Goal: Use online tool/utility: Utilize a website feature to perform a specific function

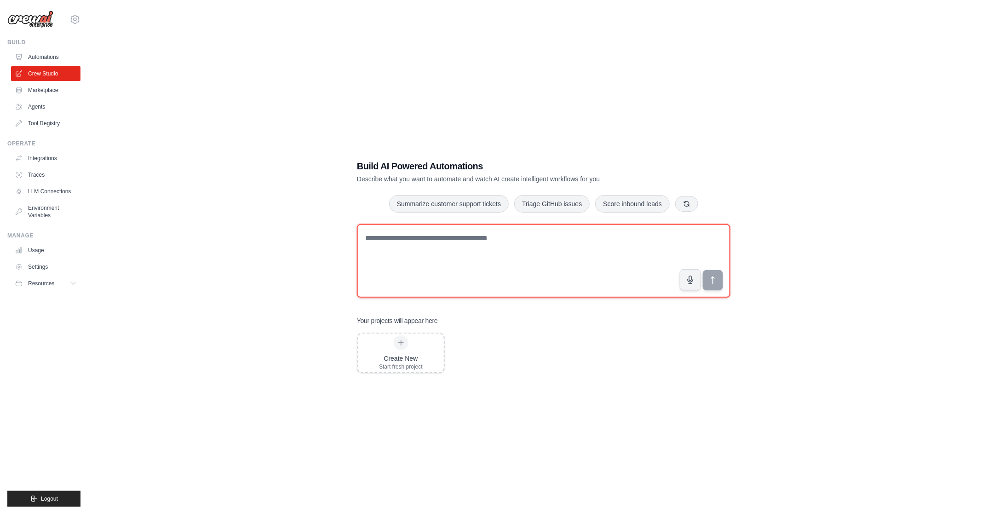
click at [420, 249] on textarea at bounding box center [544, 261] width 374 height 74
type textarea "**********"
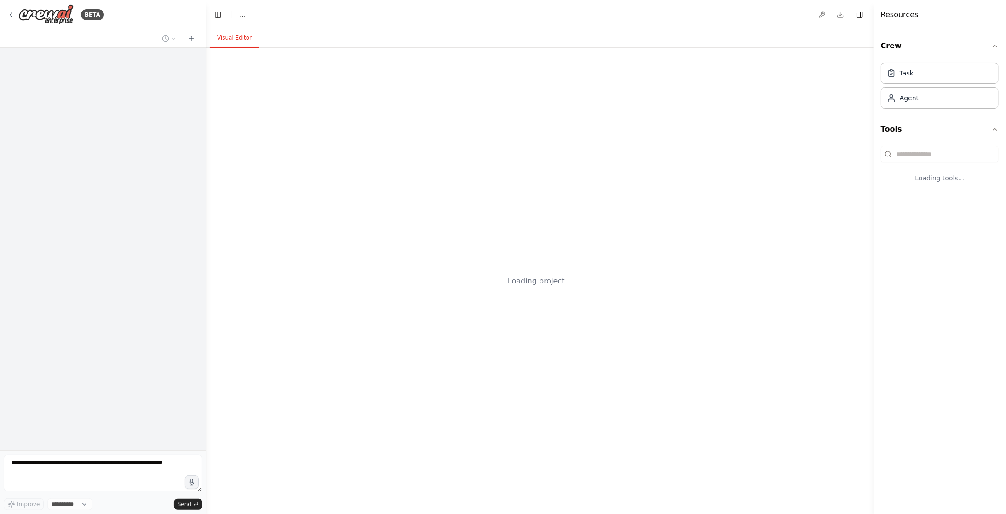
select select "****"
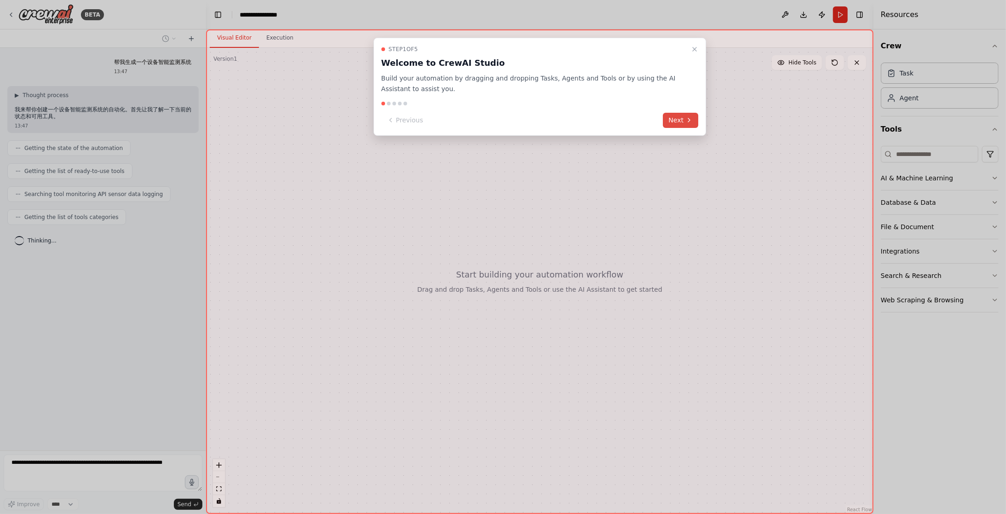
click at [675, 121] on button "Next" at bounding box center [680, 120] width 35 height 15
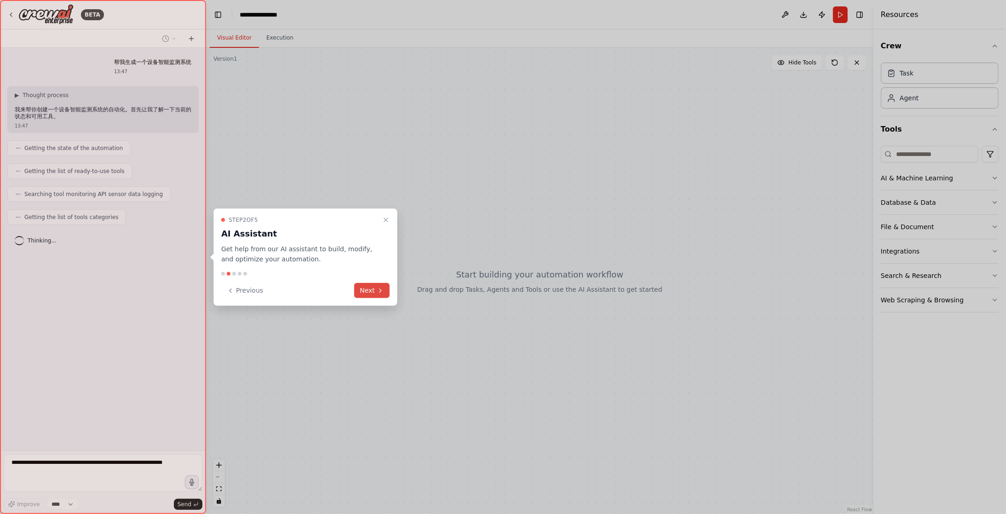
click at [372, 291] on button "Next" at bounding box center [371, 290] width 35 height 15
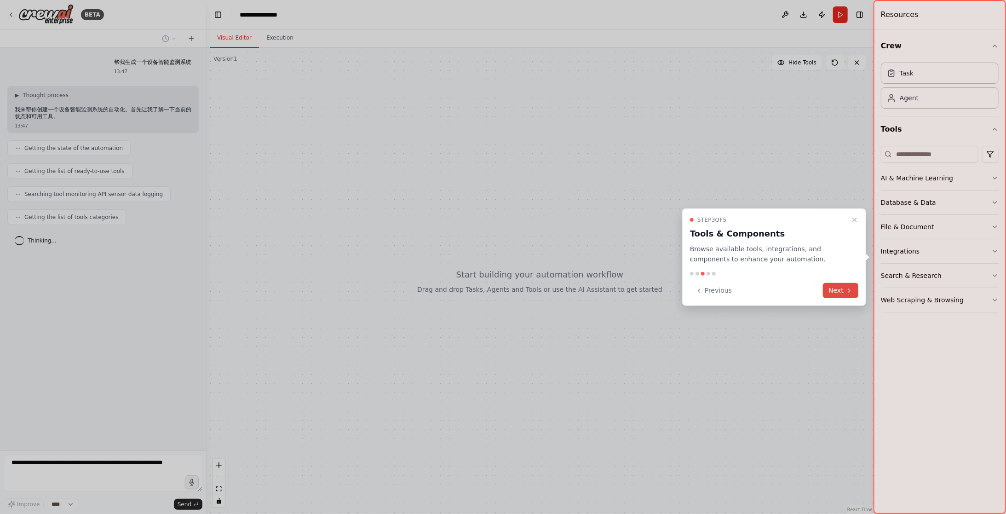
click at [835, 288] on button "Next" at bounding box center [840, 290] width 35 height 15
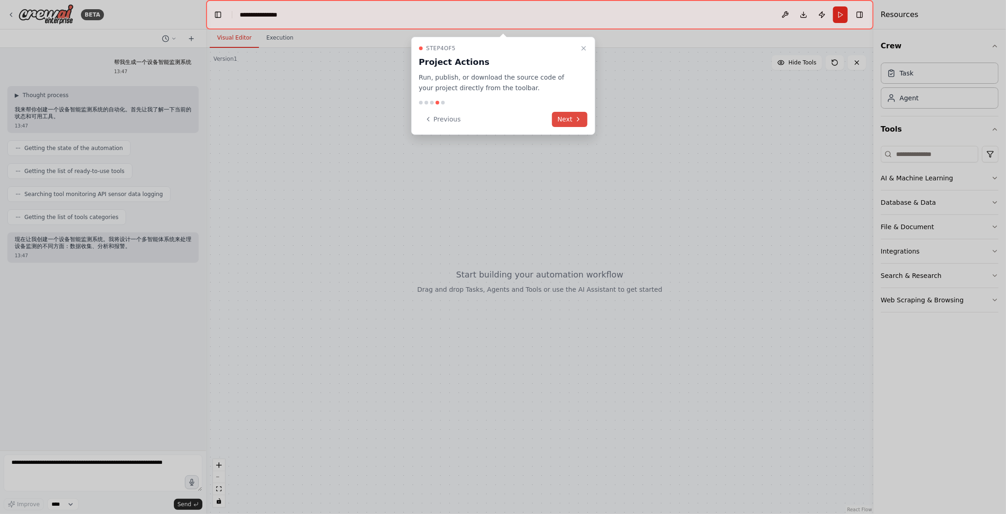
click at [567, 116] on button "Next" at bounding box center [569, 119] width 35 height 15
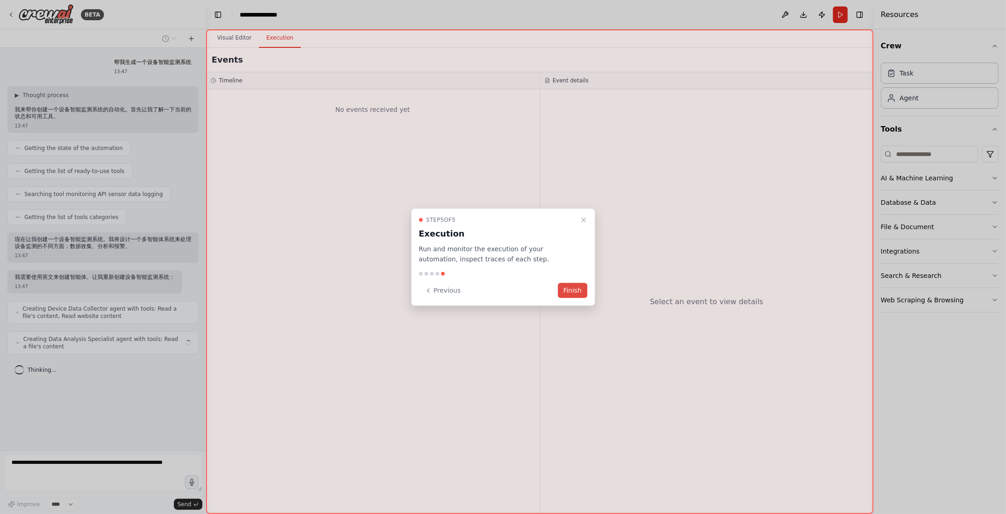
click at [572, 292] on button "Finish" at bounding box center [572, 290] width 29 height 15
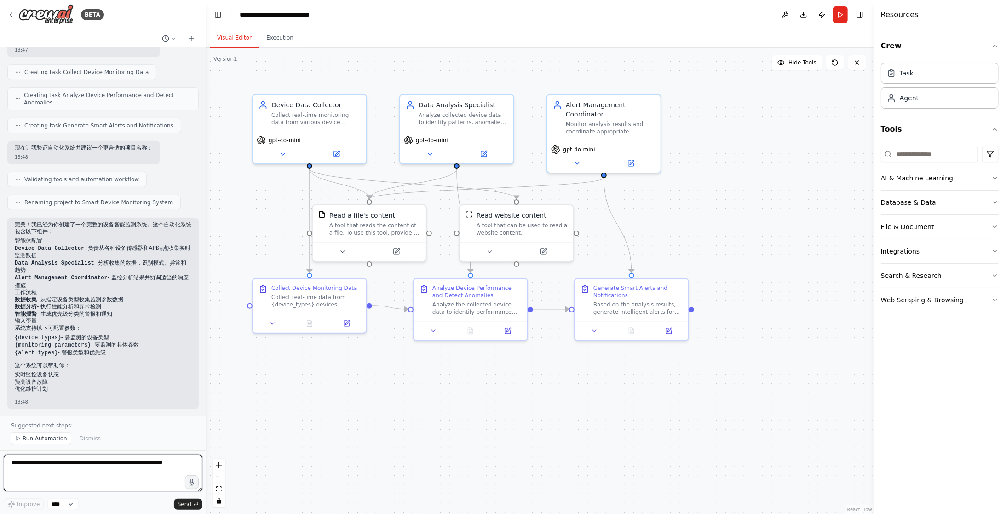
scroll to position [381, 0]
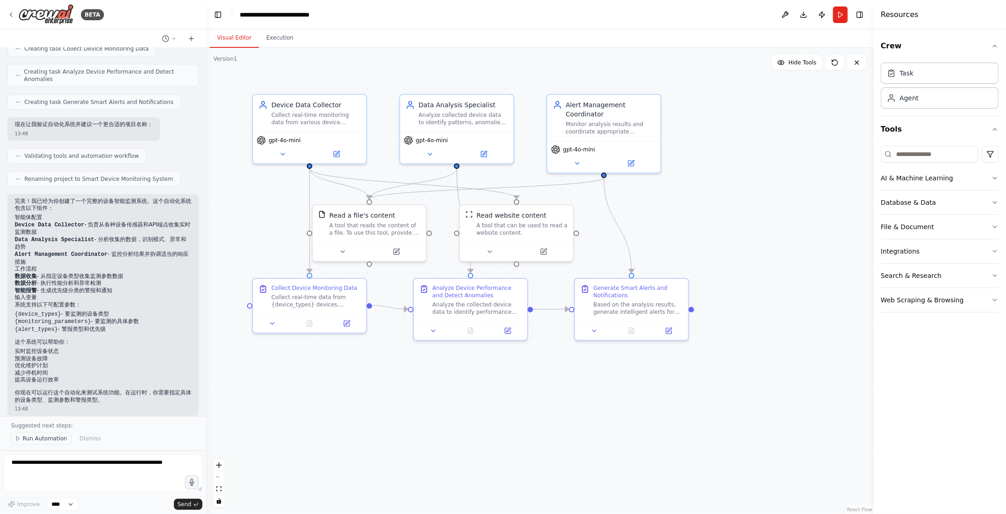
click at [55, 439] on span "Run Automation" at bounding box center [45, 438] width 45 height 7
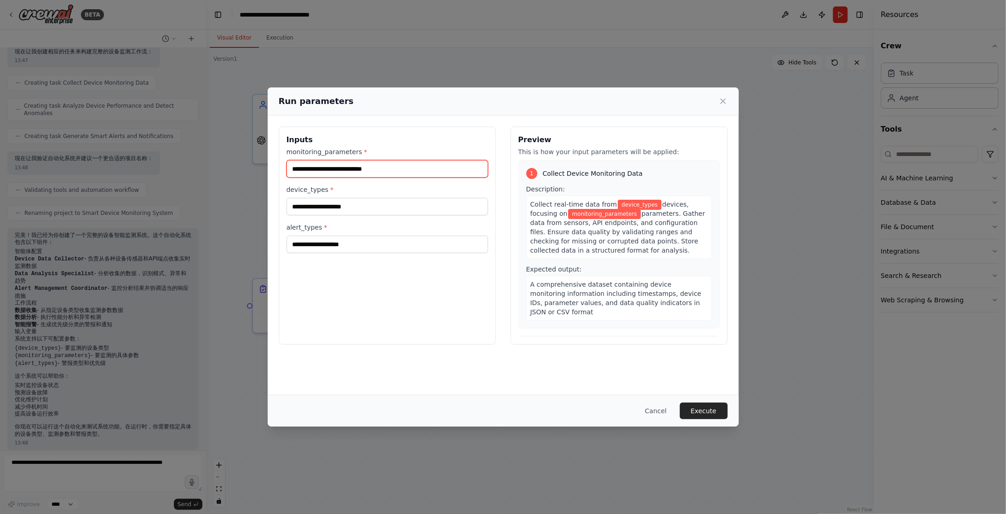
click at [397, 169] on input "monitoring_parameters *" at bounding box center [388, 168] width 202 height 17
type input "****"
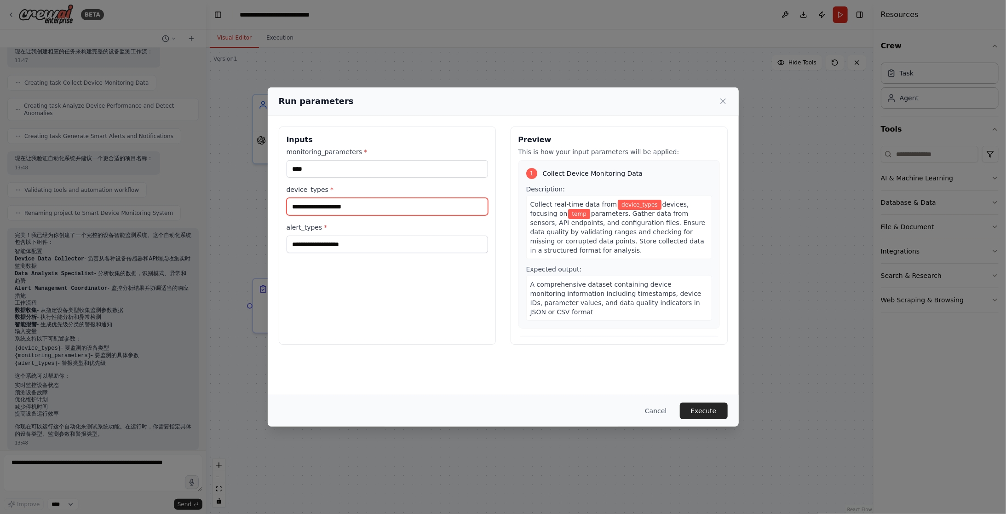
click at [376, 208] on input "device_types *" at bounding box center [388, 206] width 202 height 17
type input "****"
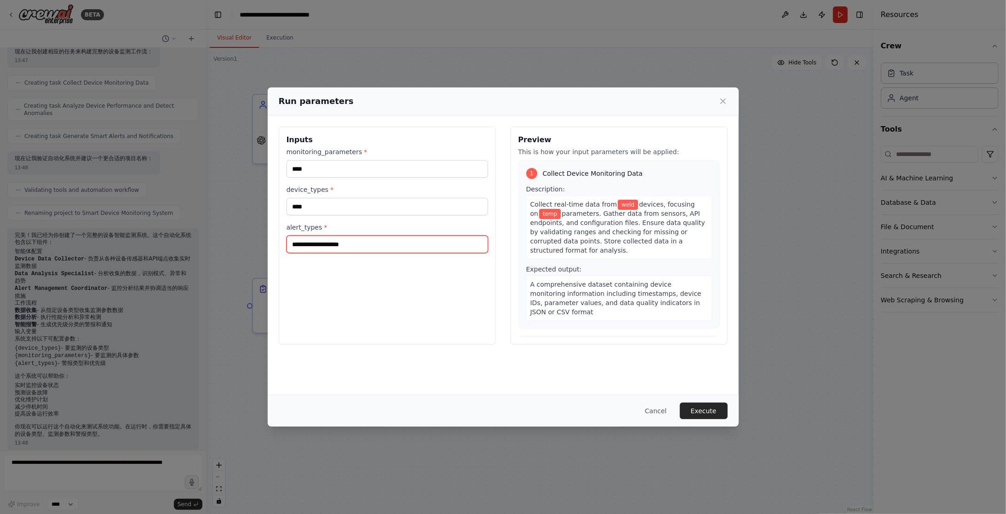
click at [373, 244] on input "alert_types *" at bounding box center [388, 244] width 202 height 17
type input "****"
click at [701, 414] on button "Execute" at bounding box center [704, 411] width 48 height 17
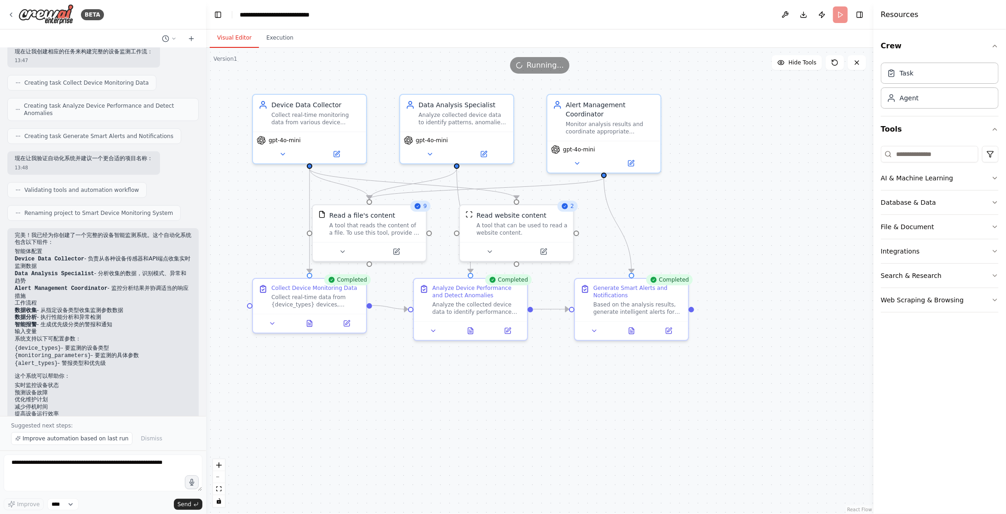
scroll to position [381, 0]
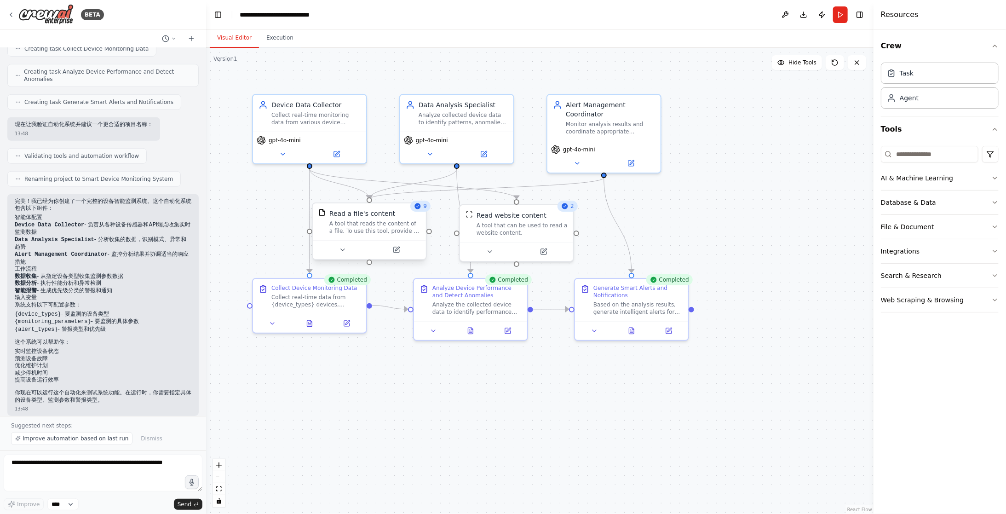
click at [376, 230] on div "A tool that reads the content of a file. To use this tool, provide a 'file_path…" at bounding box center [374, 227] width 91 height 15
click at [397, 251] on icon at bounding box center [397, 250] width 6 height 6
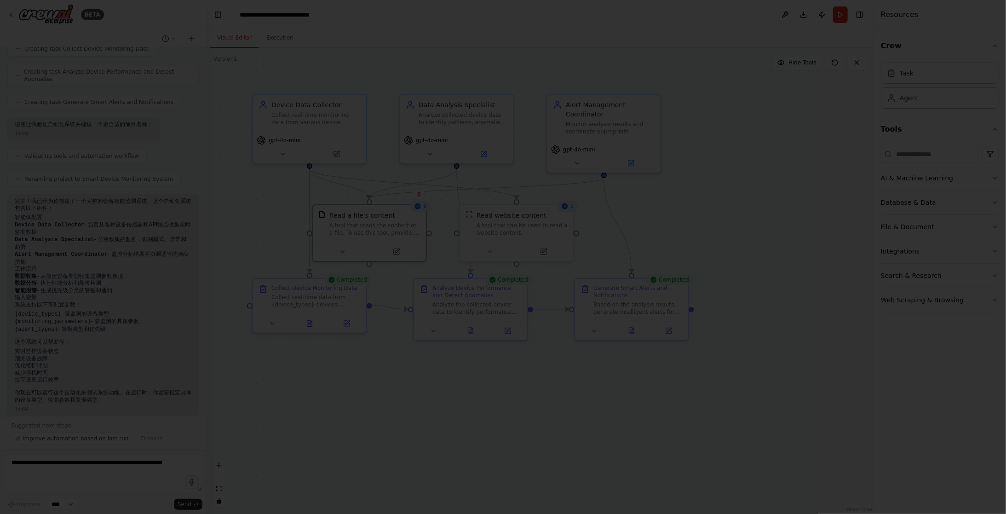
click at [445, 392] on div at bounding box center [503, 257] width 1006 height 514
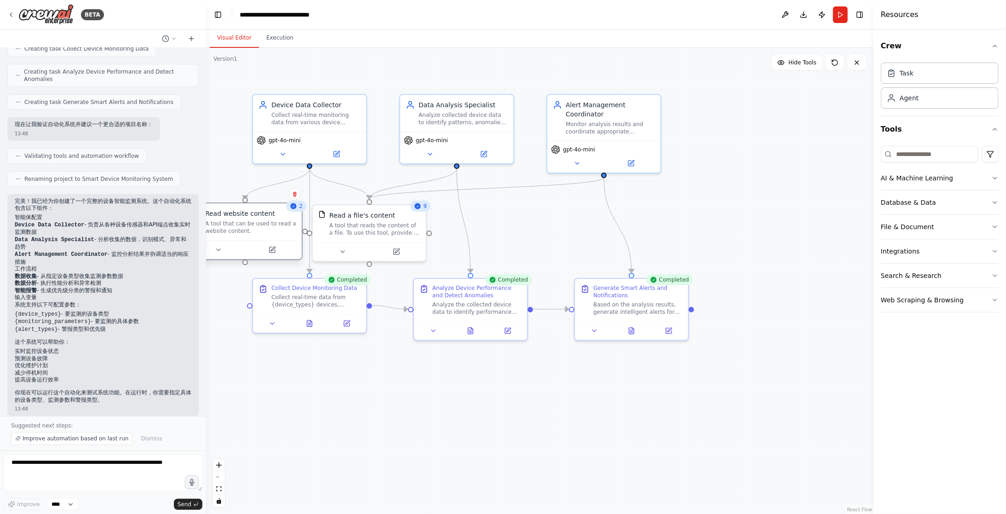
drag, startPoint x: 532, startPoint y: 224, endPoint x: 258, endPoint y: 227, distance: 274.2
click at [258, 227] on div "A tool that can be used to read a website content." at bounding box center [250, 227] width 91 height 15
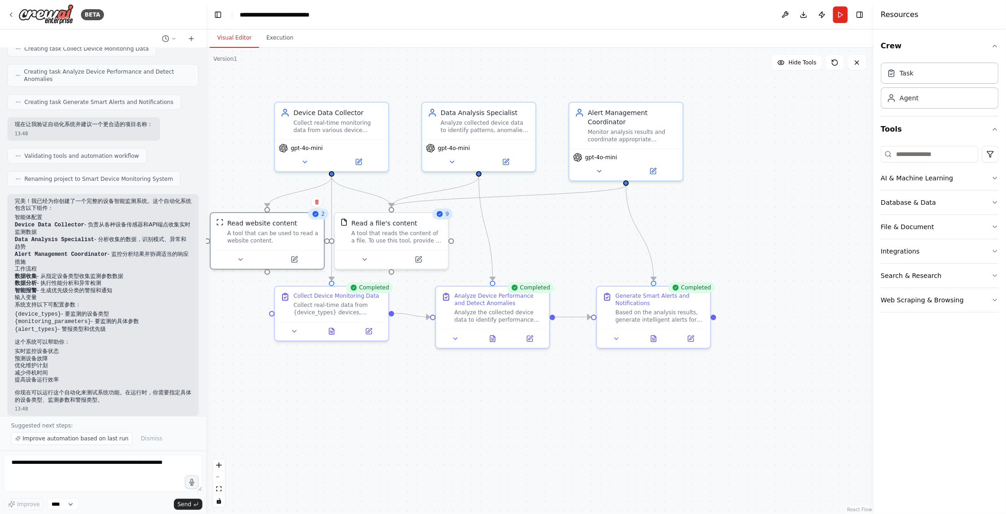
drag, startPoint x: 336, startPoint y: 379, endPoint x: 359, endPoint y: 387, distance: 24.4
click at [359, 387] on div ".deletable-edge-delete-btn { width: 20px; height: 20px; border: 0px solid #ffff…" at bounding box center [540, 281] width 668 height 466
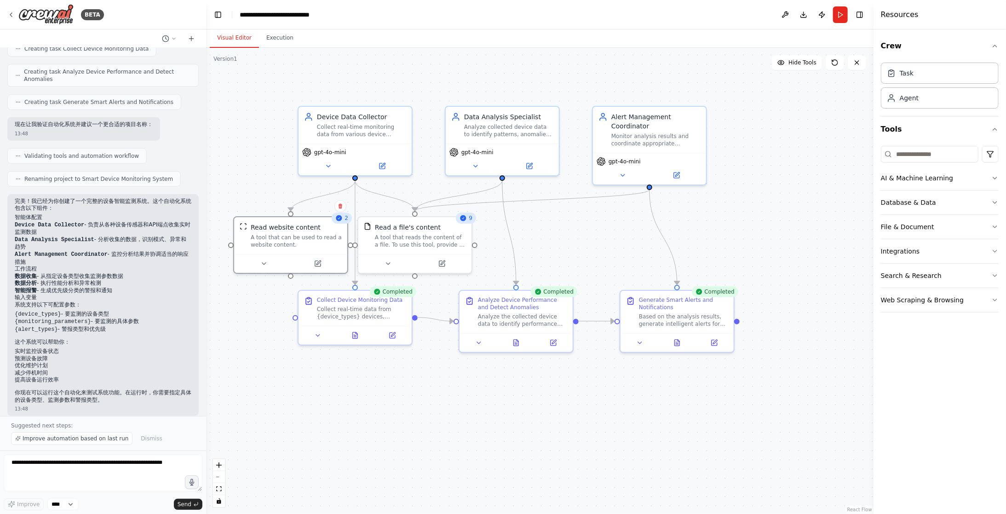
drag, startPoint x: 377, startPoint y: 391, endPoint x: 381, endPoint y: 391, distance: 4.6
click at [381, 391] on div ".deletable-edge-delete-btn { width: 20px; height: 20px; border: 0px solid #ffff…" at bounding box center [540, 281] width 668 height 466
drag, startPoint x: 297, startPoint y: 240, endPoint x: 277, endPoint y: 234, distance: 20.4
click at [277, 234] on div "A tool that can be used to read a website content." at bounding box center [277, 230] width 91 height 15
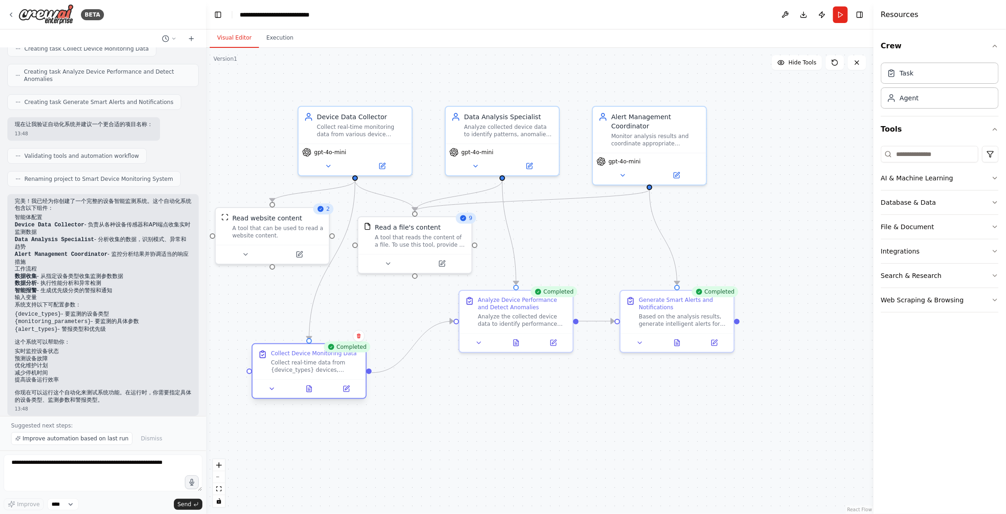
drag, startPoint x: 349, startPoint y: 311, endPoint x: 303, endPoint y: 368, distance: 72.9
click at [303, 368] on div "Collect real-time data from {device_types} devices, focusing on {monitoring_par…" at bounding box center [315, 366] width 89 height 15
click at [272, 395] on div at bounding box center [309, 388] width 113 height 19
click at [307, 387] on icon at bounding box center [309, 389] width 5 height 6
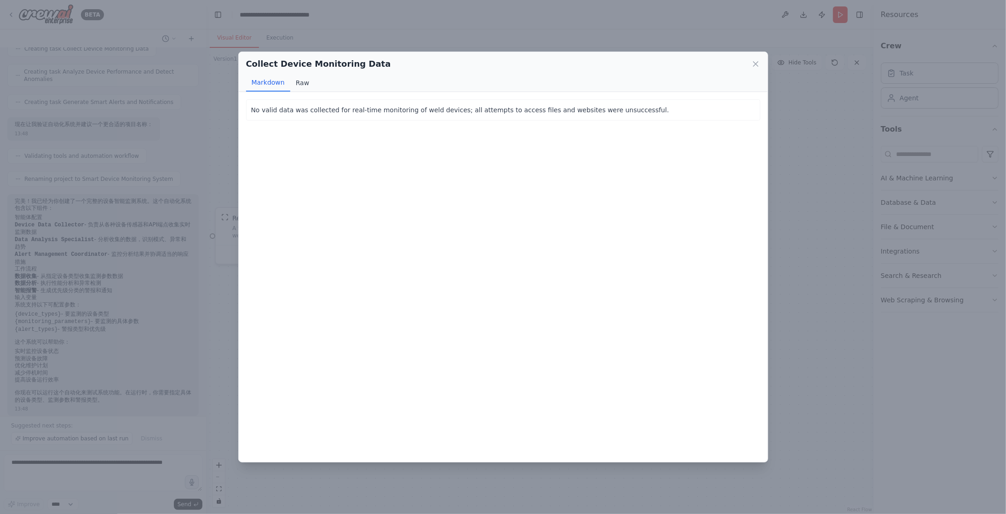
click at [304, 84] on button "Raw" at bounding box center [302, 82] width 24 height 17
click at [753, 63] on icon at bounding box center [755, 63] width 9 height 9
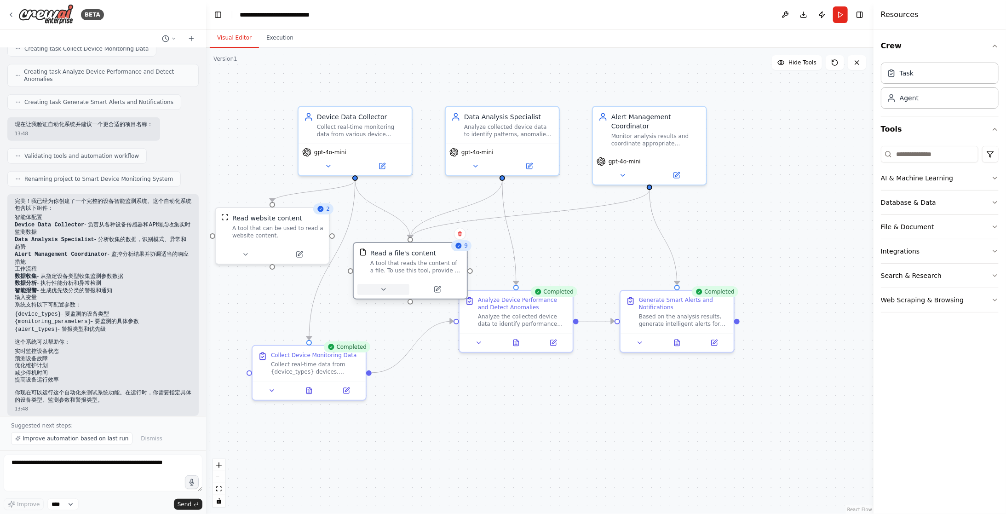
drag, startPoint x: 414, startPoint y: 259, endPoint x: 412, endPoint y: 289, distance: 30.4
click at [412, 289] on div at bounding box center [410, 289] width 106 height 11
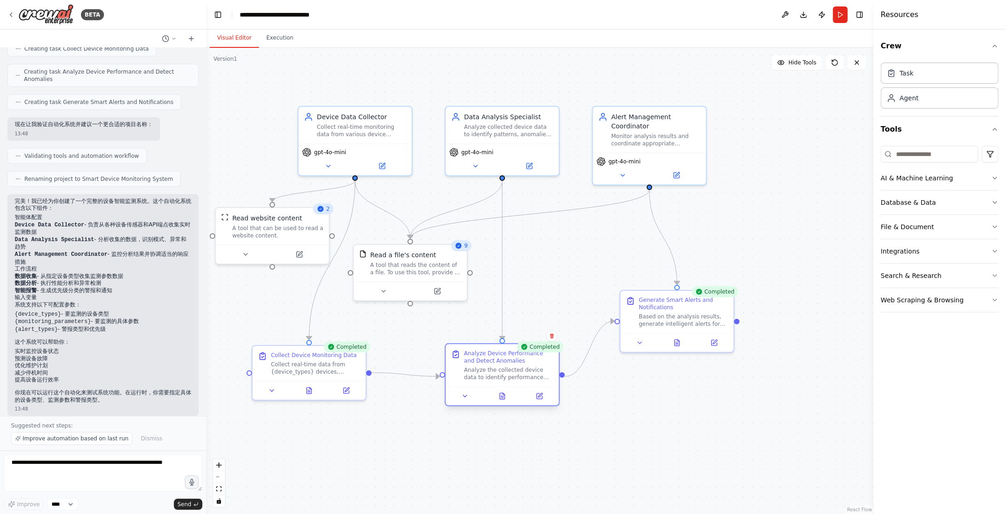
drag, startPoint x: 506, startPoint y: 323, endPoint x: 490, endPoint y: 377, distance: 55.7
click at [490, 377] on div "Analyze the collected device data to identify performance trends, detect anomal…" at bounding box center [508, 373] width 89 height 15
drag, startPoint x: 490, startPoint y: 377, endPoint x: 497, endPoint y: 369, distance: 10.4
click at [492, 374] on div "Analyze the collected device data to identify performance trends, detect anomal…" at bounding box center [508, 373] width 89 height 15
drag, startPoint x: 658, startPoint y: 313, endPoint x: 674, endPoint y: 369, distance: 58.4
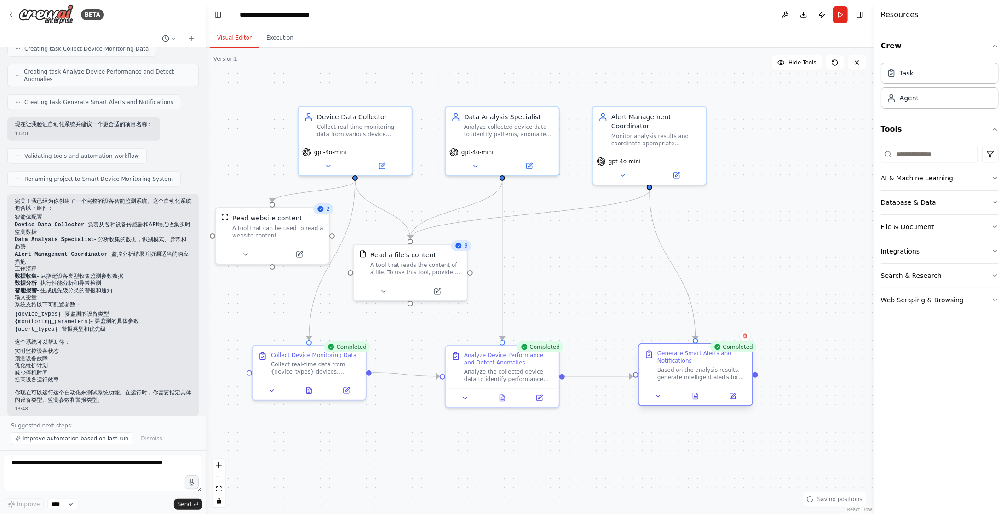
click at [674, 369] on div "Based on the analysis results, generate intelligent alerts for critical conditi…" at bounding box center [701, 373] width 89 height 15
